Goal: Transaction & Acquisition: Obtain resource

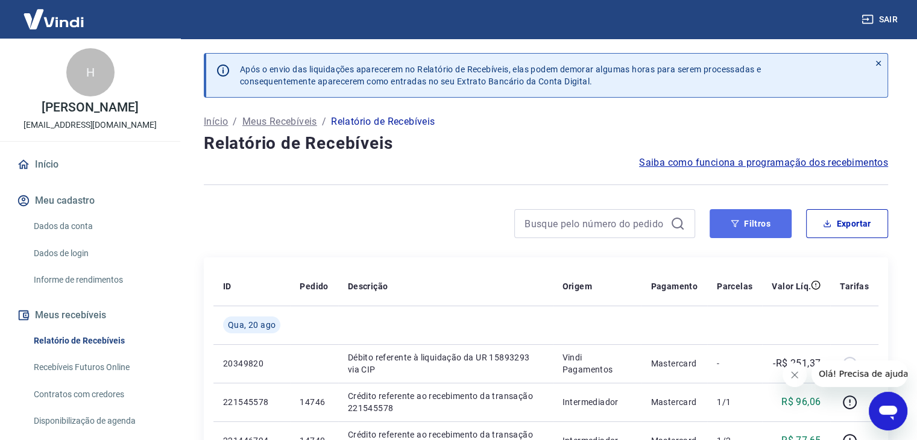
click at [743, 230] on button "Filtros" at bounding box center [751, 223] width 82 height 29
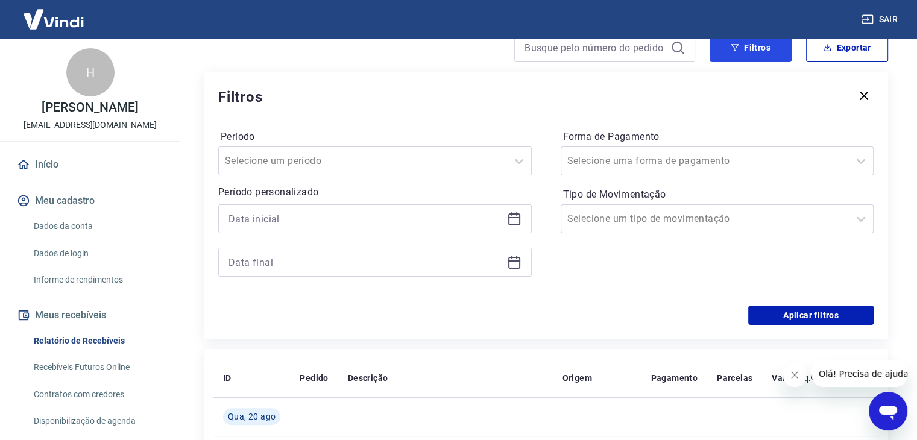
scroll to position [181, 0]
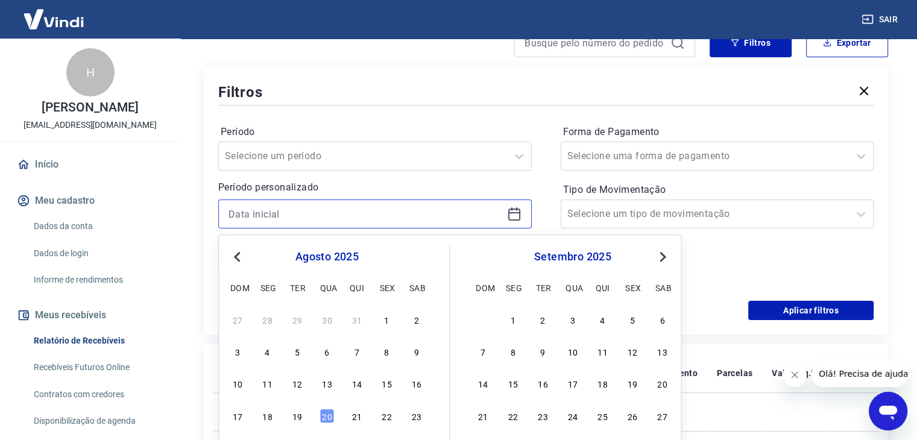
click at [300, 214] on input at bounding box center [366, 214] width 274 height 18
click at [382, 322] on div "1" at bounding box center [386, 319] width 14 height 14
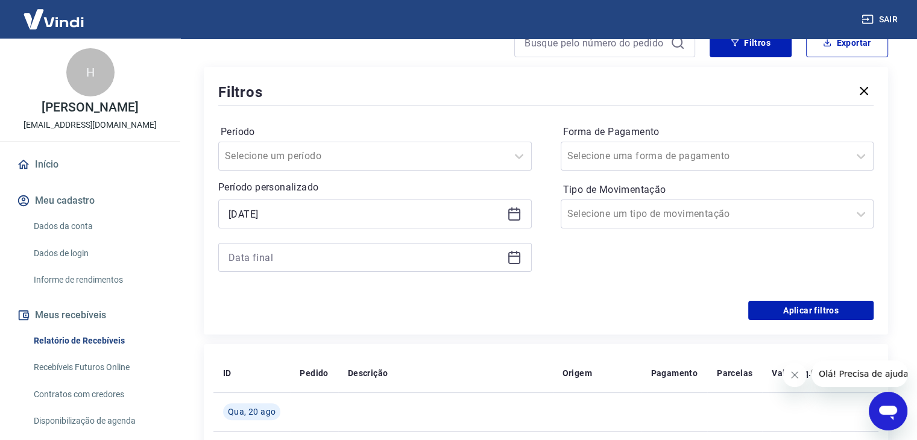
type input "[DATE]"
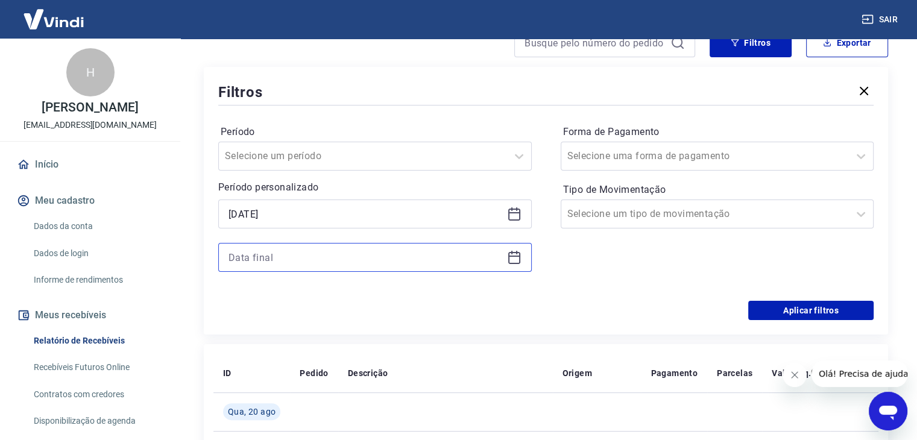
click at [336, 263] on input at bounding box center [366, 257] width 274 height 18
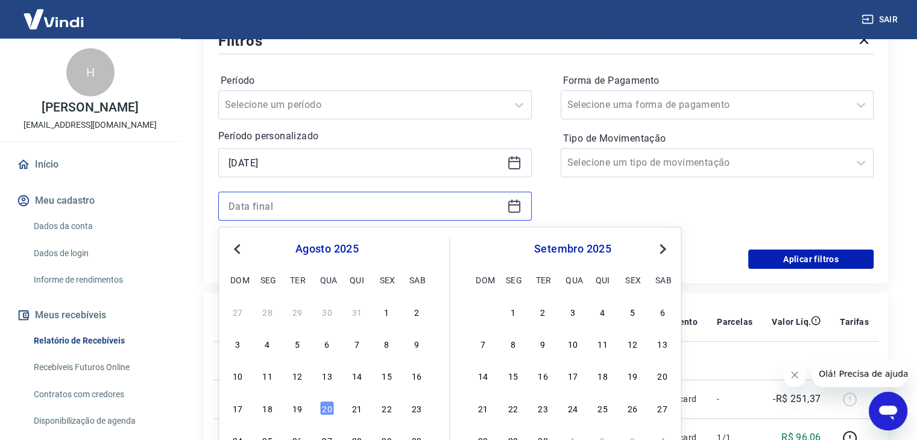
scroll to position [301, 0]
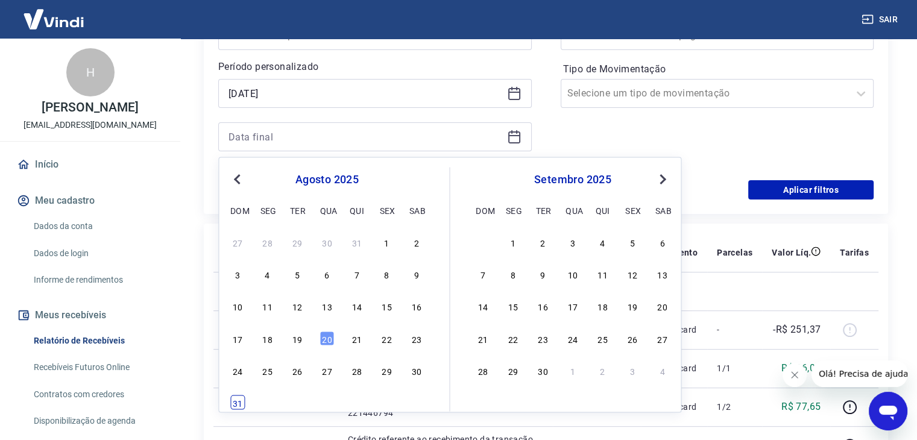
click at [239, 397] on div "31" at bounding box center [237, 403] width 14 height 14
type input "[DATE]"
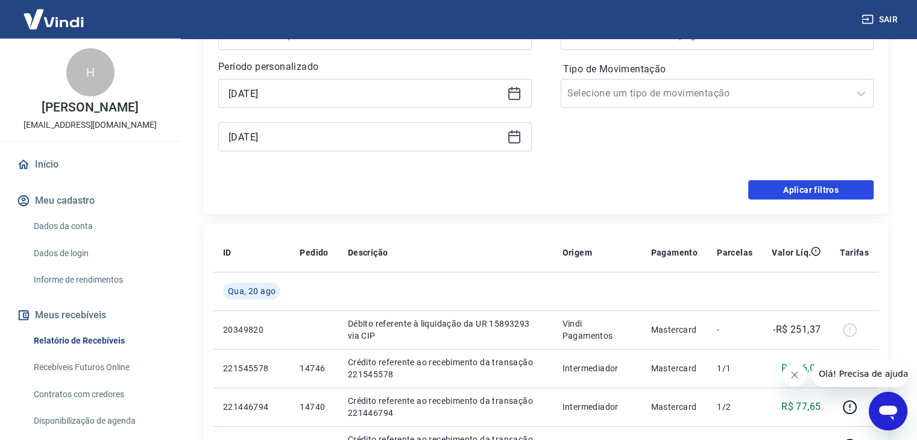
click at [767, 196] on button "Aplicar filtros" at bounding box center [810, 189] width 125 height 19
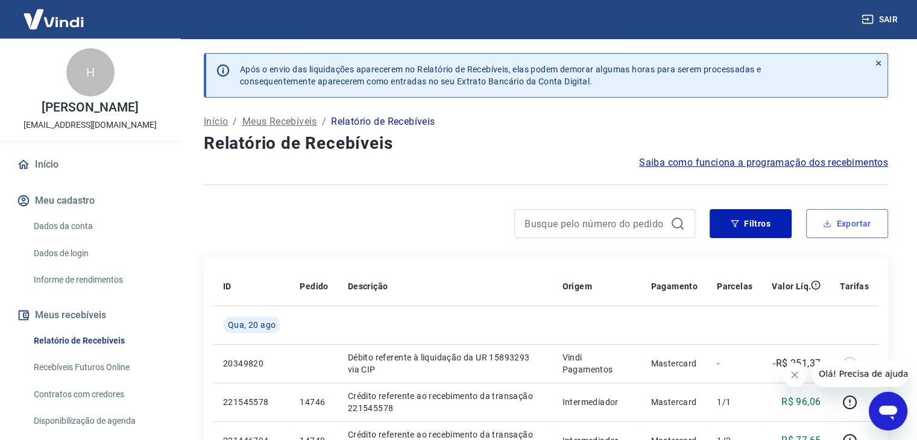
click at [856, 222] on button "Exportar" at bounding box center [847, 223] width 82 height 29
type input "[DATE]"
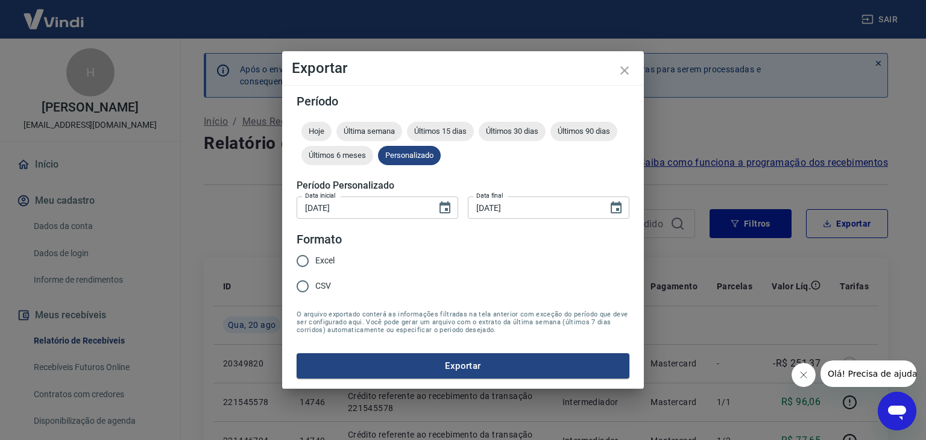
click at [311, 263] on input "Excel" at bounding box center [302, 260] width 25 height 25
radio input "true"
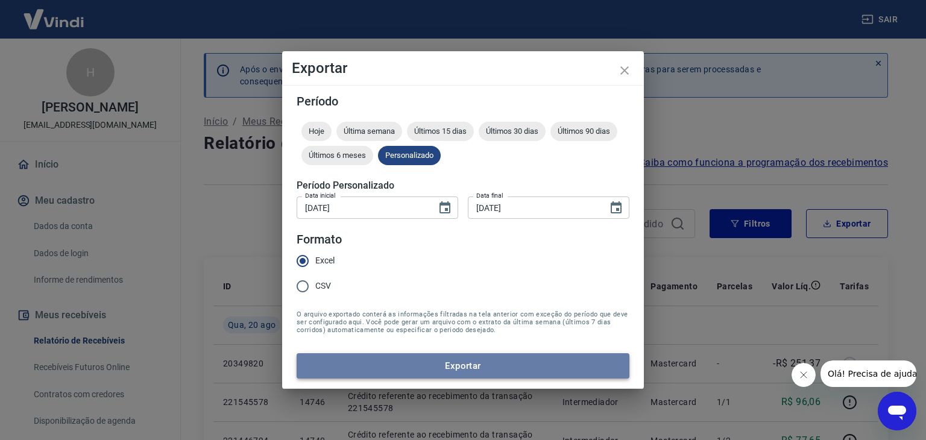
click at [360, 364] on button "Exportar" at bounding box center [463, 365] width 333 height 25
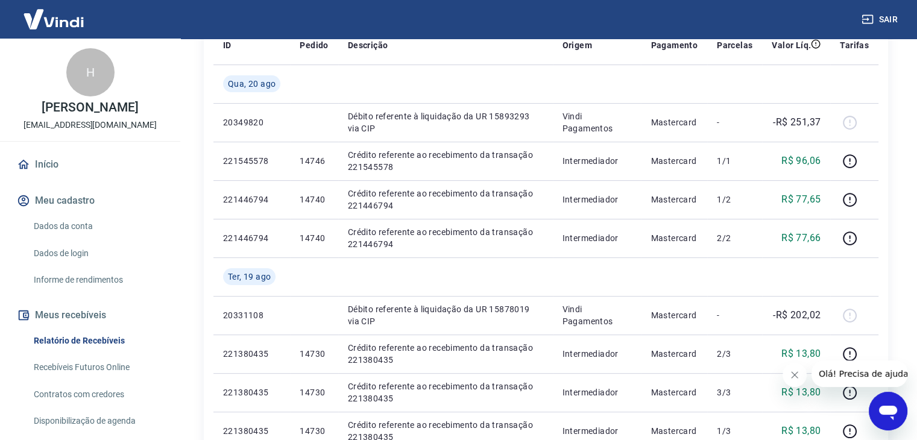
scroll to position [201, 0]
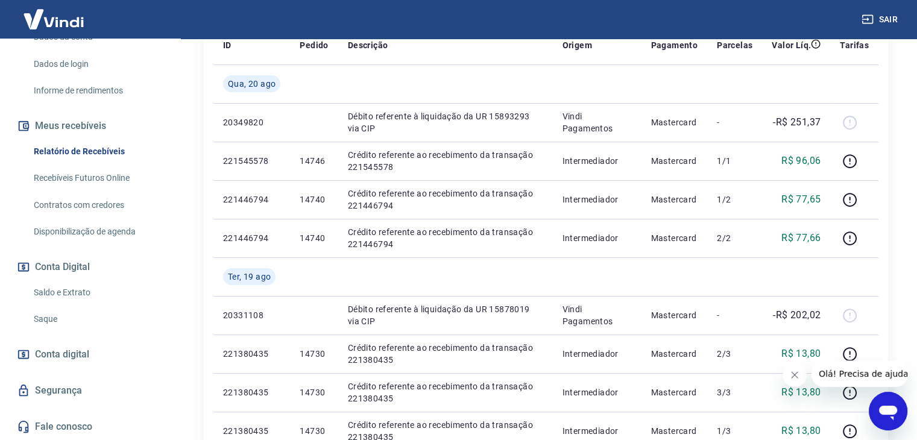
click at [109, 291] on link "Saldo e Extrato" at bounding box center [97, 292] width 137 height 25
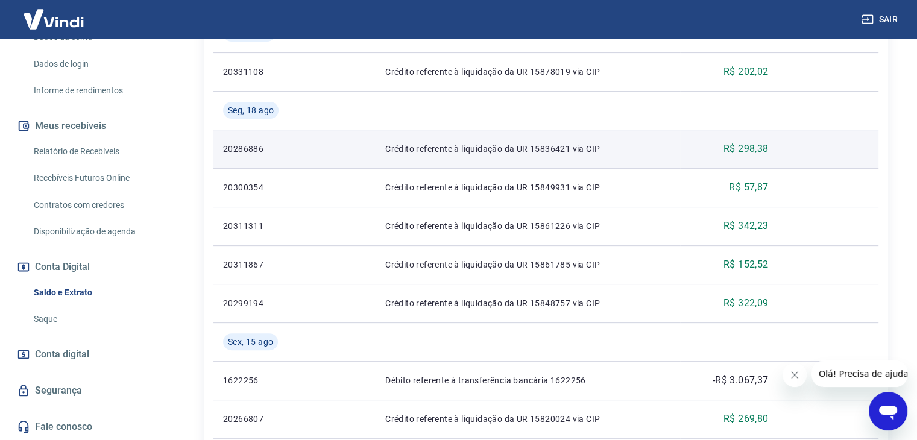
scroll to position [241, 0]
